Goal: Task Accomplishment & Management: Manage account settings

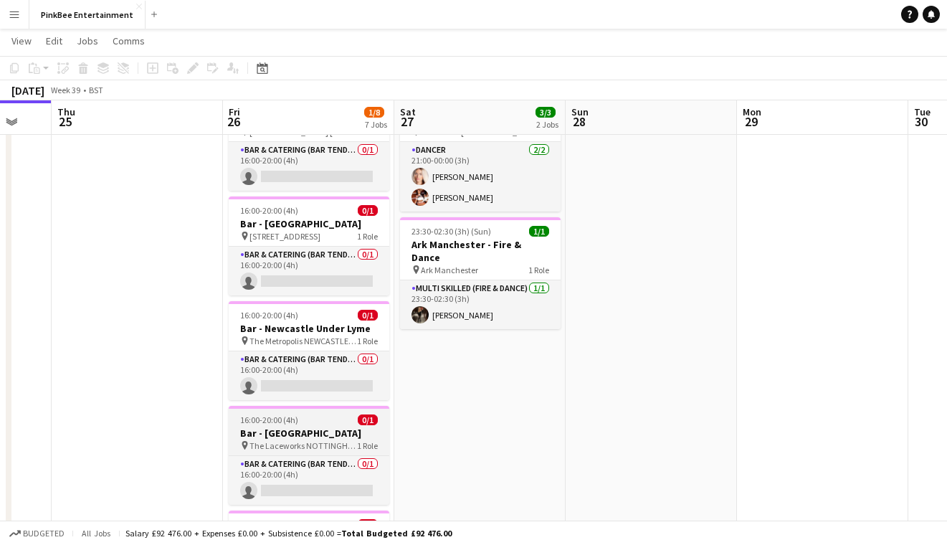
scroll to position [86, 0]
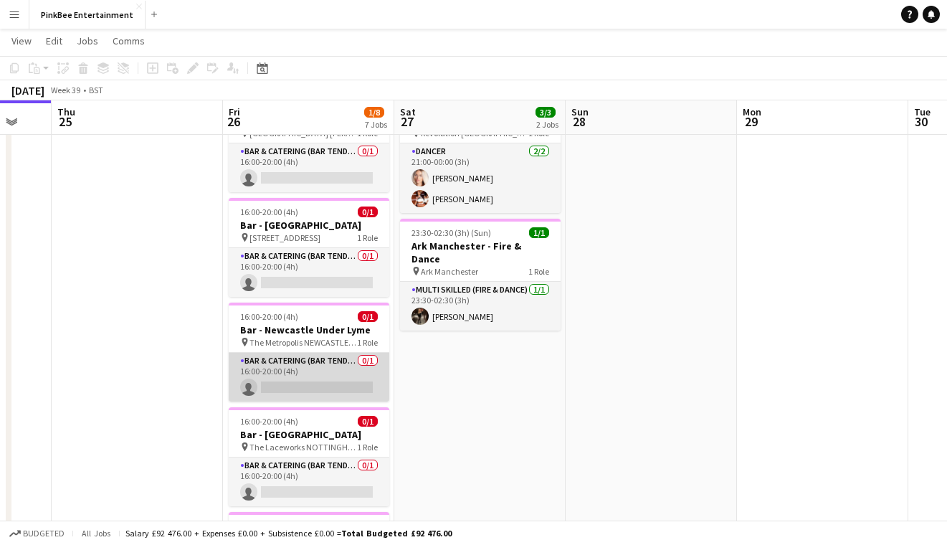
click at [325, 353] on app-card-role "Bar & Catering (Bar Tender) 0/1 16:00-20:00 (4h) single-neutral-actions" at bounding box center [309, 377] width 161 height 49
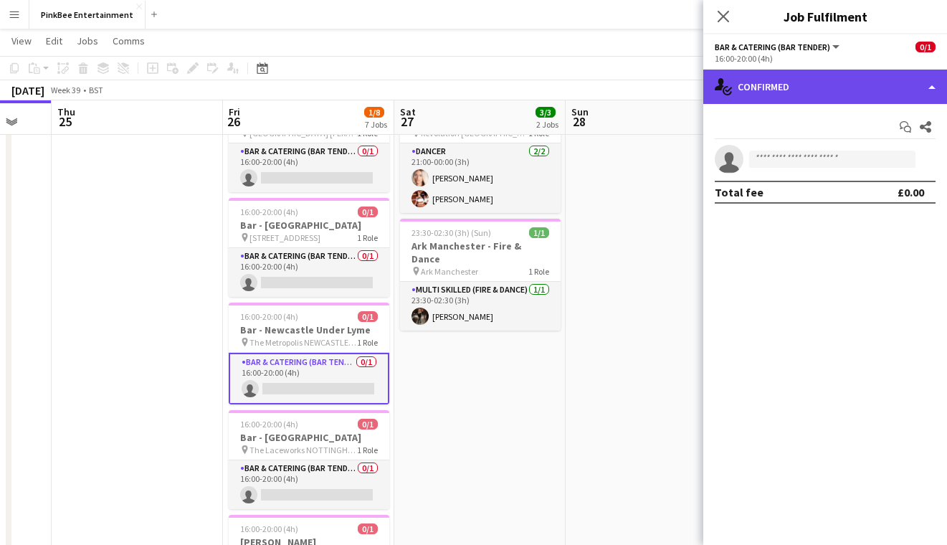
click at [874, 93] on div "single-neutral-actions-check-2 Confirmed" at bounding box center [825, 87] width 244 height 34
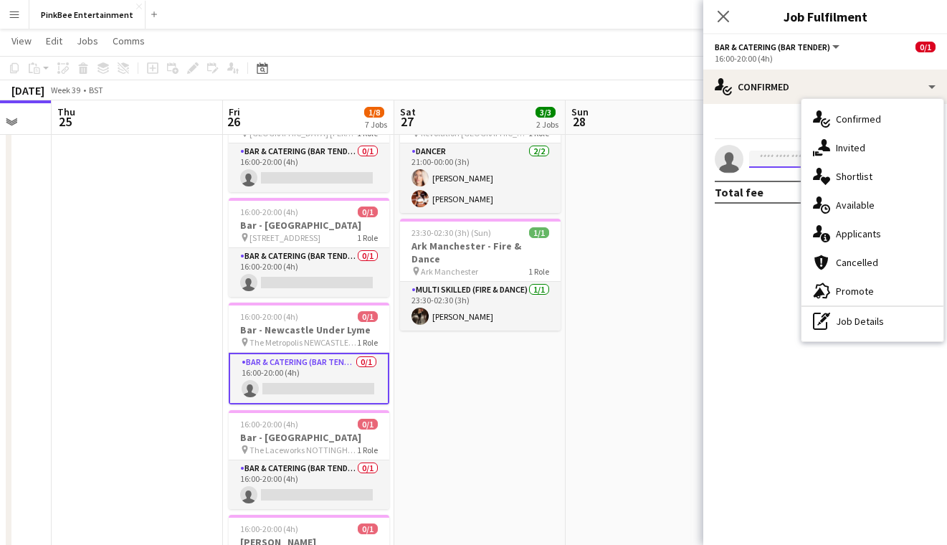
click at [767, 166] on input at bounding box center [832, 158] width 166 height 17
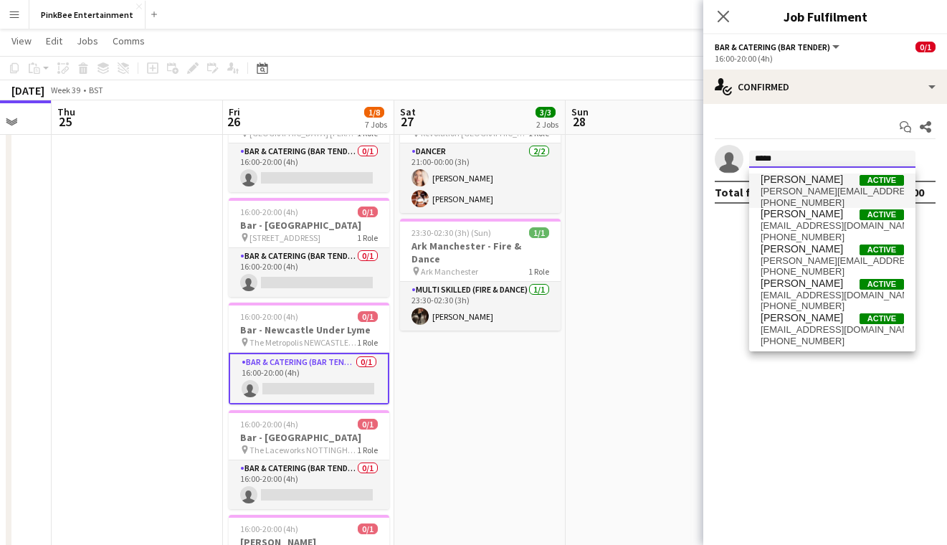
type input "*****"
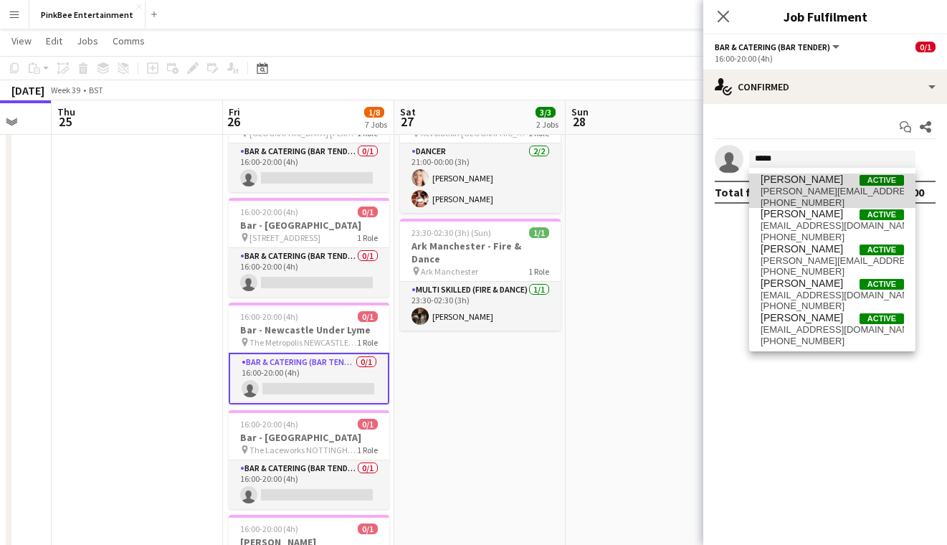
click at [785, 195] on span "[PERSON_NAME][EMAIL_ADDRESS][DOMAIN_NAME]" at bounding box center [831, 191] width 143 height 11
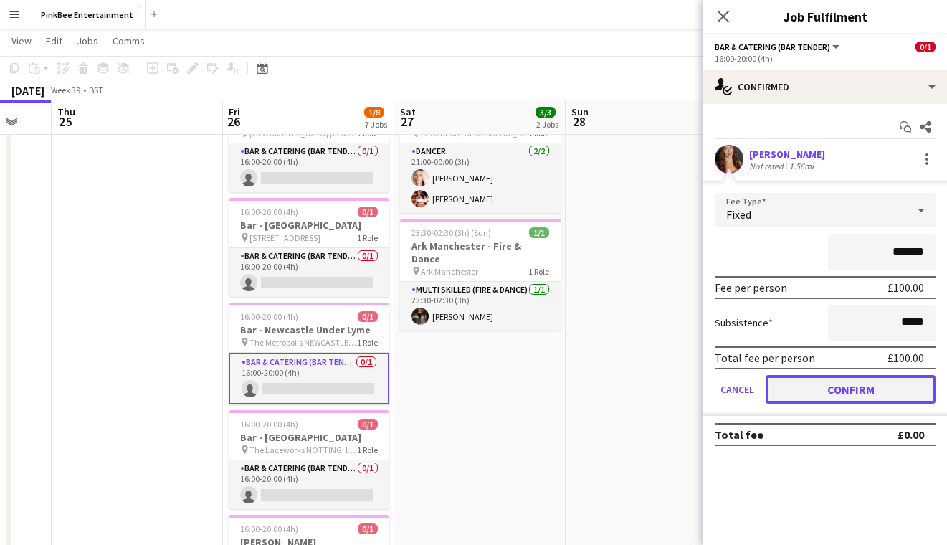
click at [860, 390] on button "Confirm" at bounding box center [850, 389] width 170 height 29
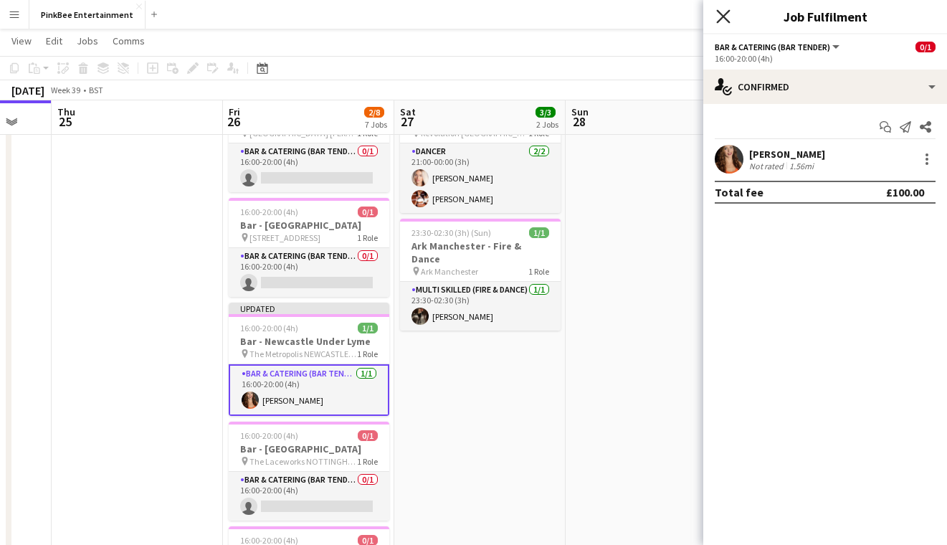
click at [720, 22] on icon "Close pop-in" at bounding box center [723, 16] width 14 height 14
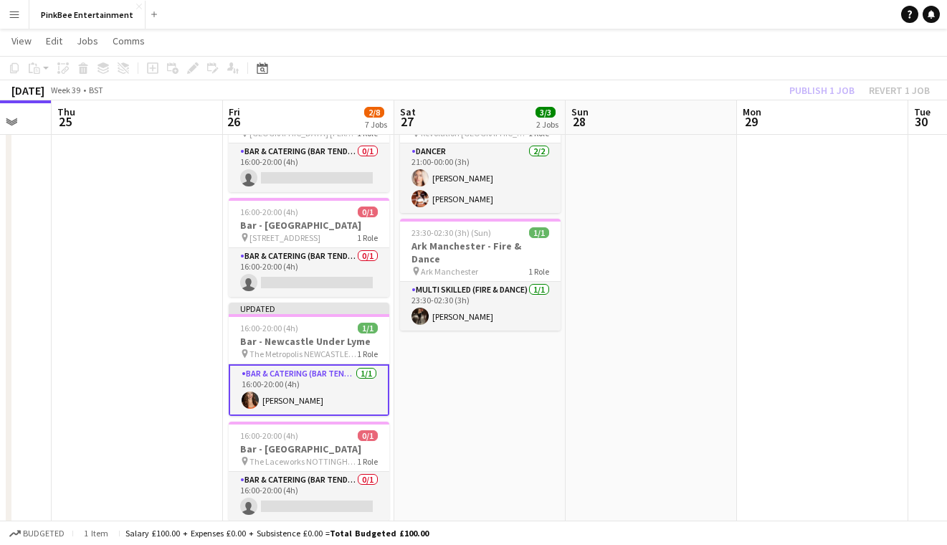
click at [824, 84] on div "Publish 1 job Revert 1 job" at bounding box center [859, 90] width 175 height 19
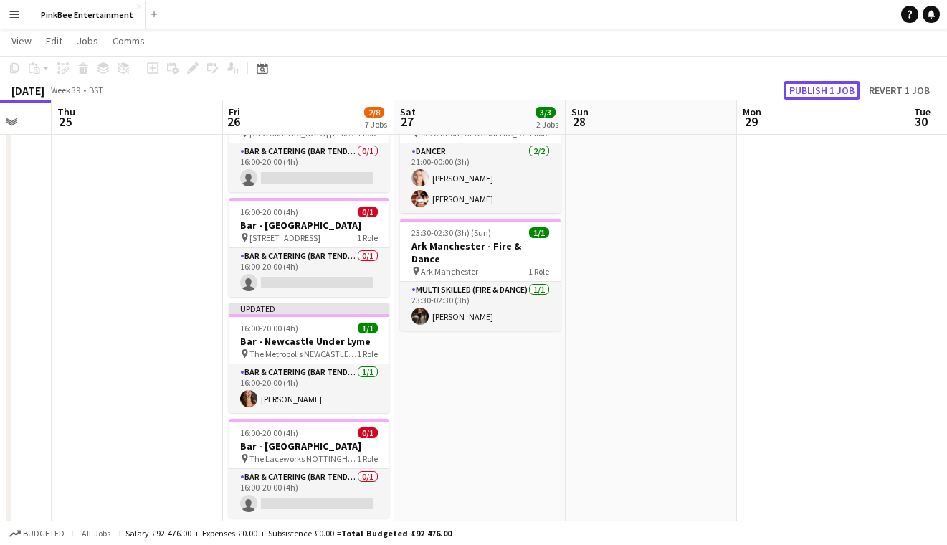
click at [824, 84] on button "Publish 1 job" at bounding box center [821, 90] width 77 height 19
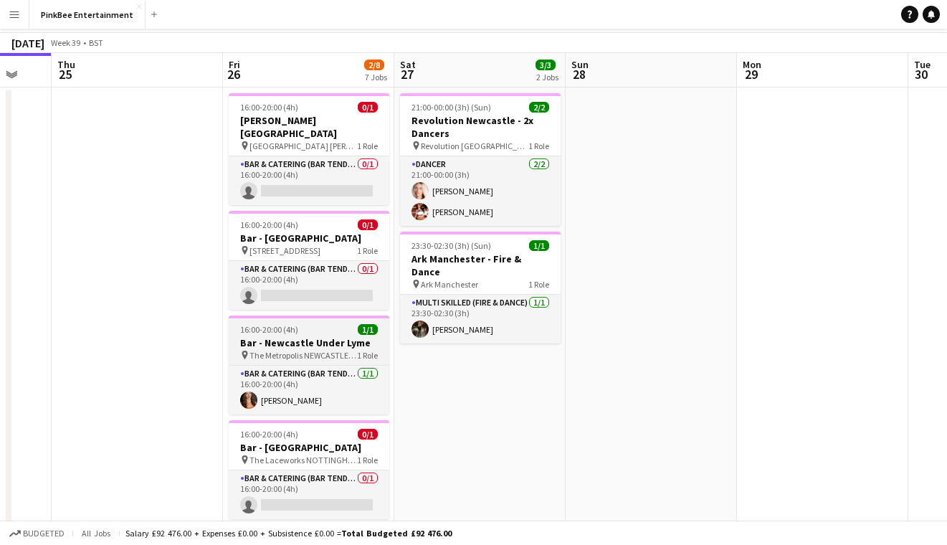
scroll to position [0, 0]
